Goal: Transaction & Acquisition: Purchase product/service

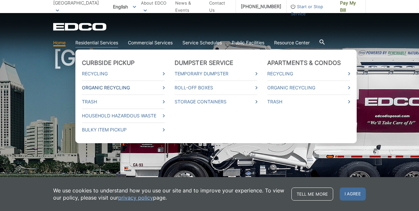
scroll to position [33, 0]
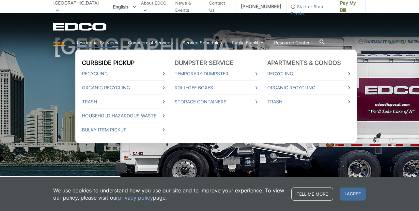
click at [102, 62] on link "Curbside Pickup" at bounding box center [108, 62] width 53 height 7
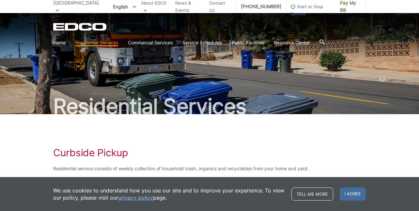
scroll to position [98, 0]
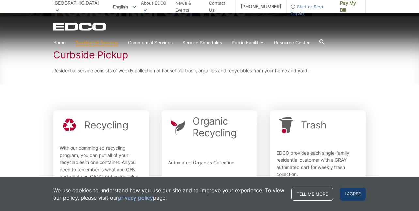
click at [350, 197] on span "I agree" at bounding box center [353, 194] width 26 height 13
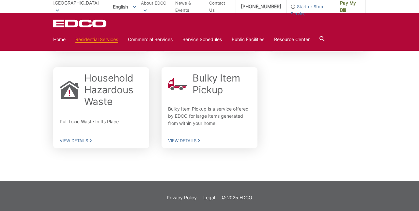
scroll to position [259, 0]
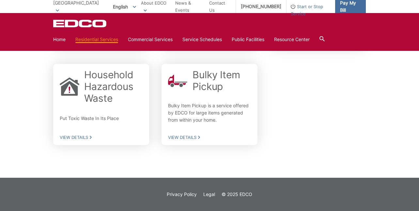
click at [346, 8] on span "Pay My Bill" at bounding box center [350, 6] width 21 height 14
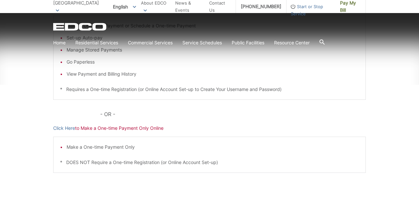
scroll to position [163, 0]
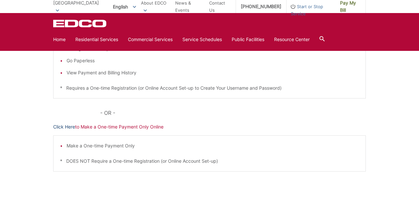
click at [68, 128] on link "Click Here" at bounding box center [64, 126] width 22 height 7
